Goal: Find specific fact: Find specific fact

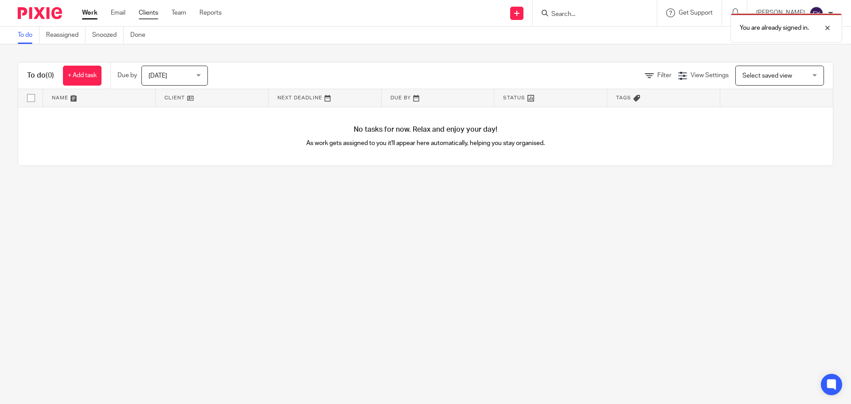
click at [154, 13] on link "Clients" at bounding box center [149, 12] width 20 height 9
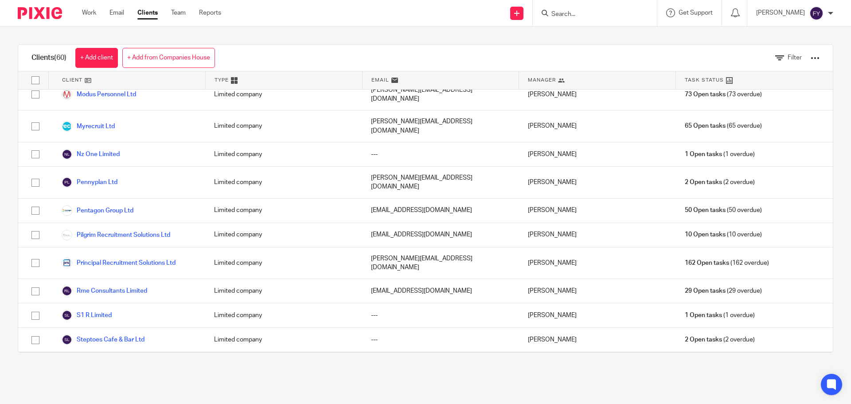
scroll to position [721, 0]
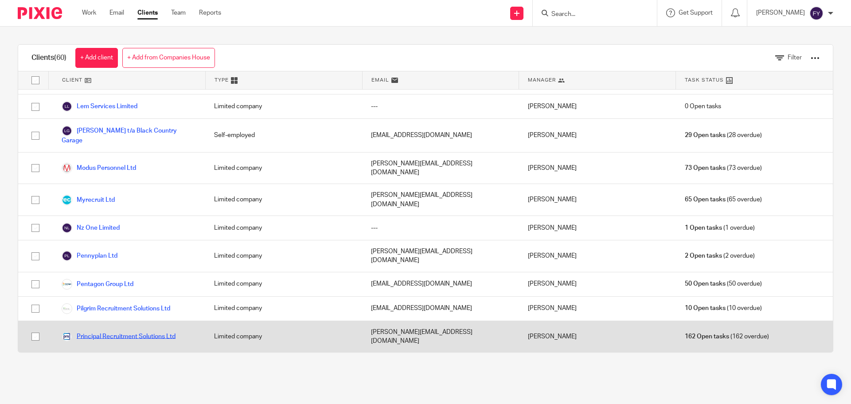
click at [98, 331] on link "Principal Recruitment Solutions Ltd" at bounding box center [119, 336] width 114 height 11
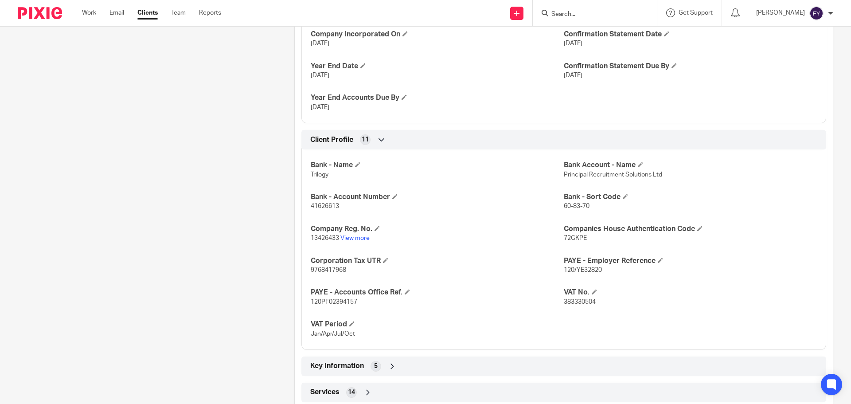
scroll to position [399, 0]
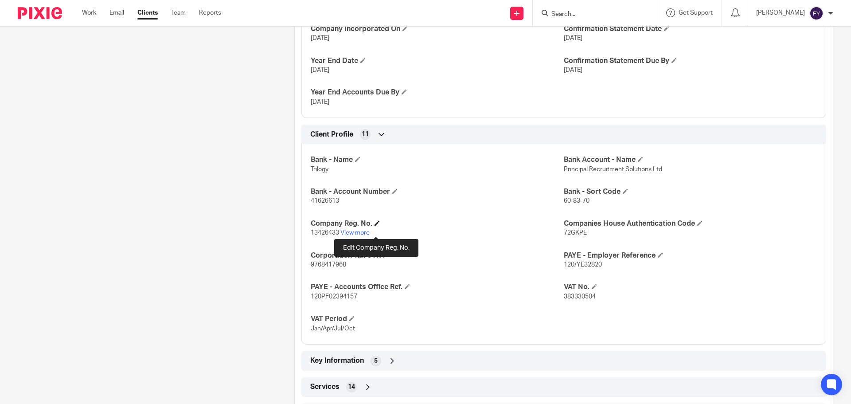
click at [377, 226] on span at bounding box center [377, 222] width 5 height 5
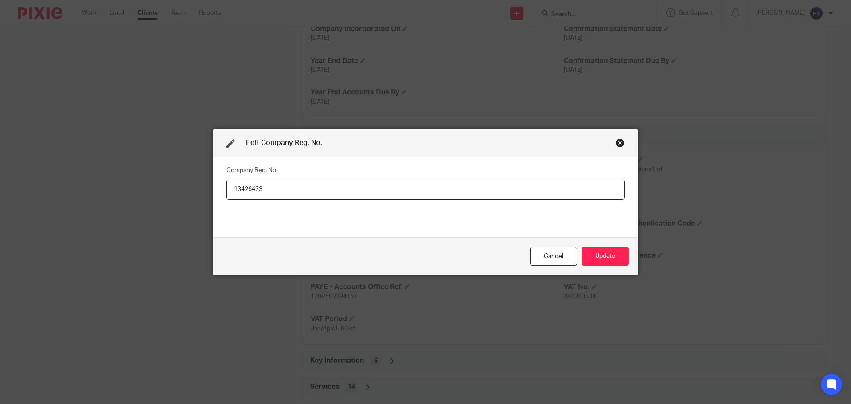
drag, startPoint x: 295, startPoint y: 191, endPoint x: 177, endPoint y: 197, distance: 118.5
click at [177, 197] on div "Edit Company Reg. No. Company Reg. No. 13426433 Cancel Update" at bounding box center [425, 202] width 851 height 404
click at [619, 143] on div "Close this dialog window" at bounding box center [620, 142] width 9 height 9
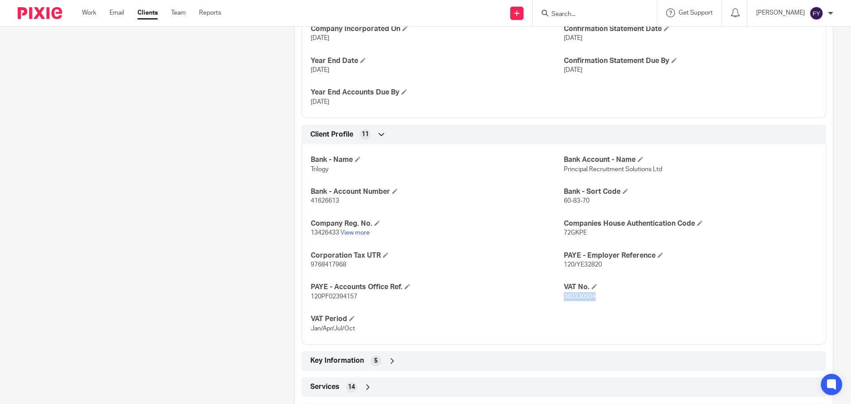
drag, startPoint x: 596, startPoint y: 304, endPoint x: 560, endPoint y: 306, distance: 35.5
click at [564, 301] on p "383330504" at bounding box center [690, 296] width 253 height 9
copy span "383330504"
drag, startPoint x: 353, startPoint y: 273, endPoint x: 310, endPoint y: 273, distance: 43.4
click at [311, 269] on p "9768417968" at bounding box center [437, 264] width 253 height 9
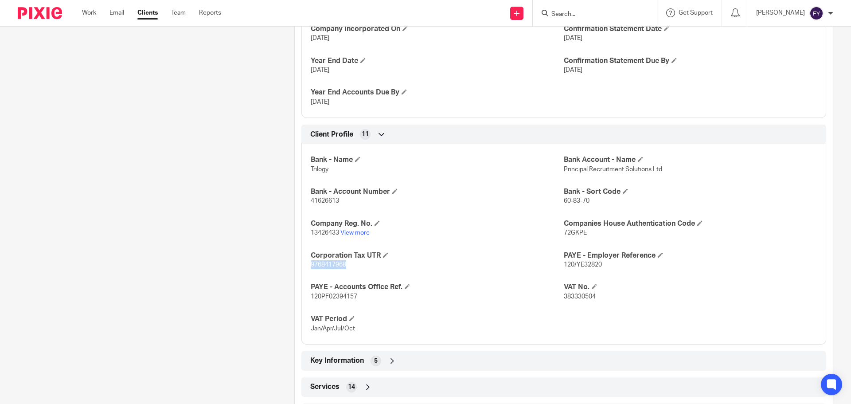
copy span "9768417968"
drag, startPoint x: 309, startPoint y: 245, endPoint x: 339, endPoint y: 245, distance: 29.7
click at [339, 237] on p "13426433 View more" at bounding box center [437, 232] width 253 height 9
copy p "13426433"
